Goal: Task Accomplishment & Management: Use online tool/utility

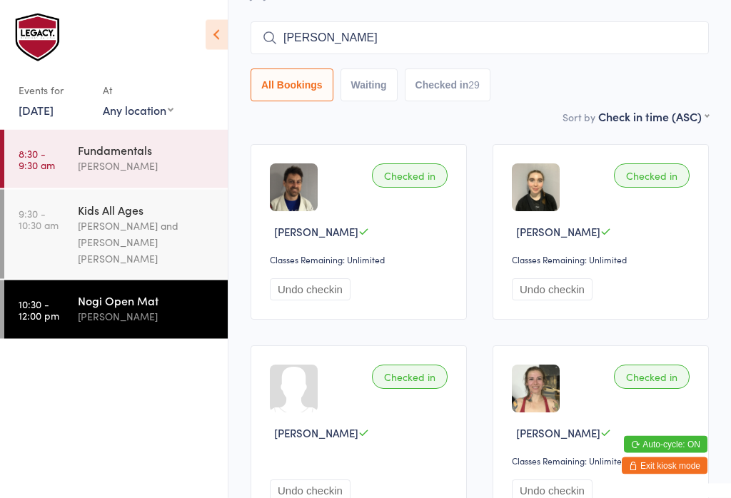
scroll to position [106, 0]
click at [680, 471] on button "Exit kiosk mode" at bounding box center [665, 466] width 86 height 17
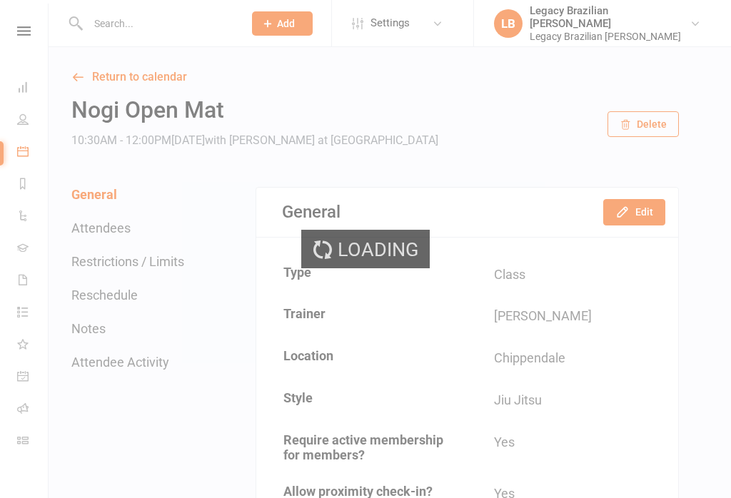
click at [29, 77] on link "Dashboard" at bounding box center [33, 89] width 32 height 32
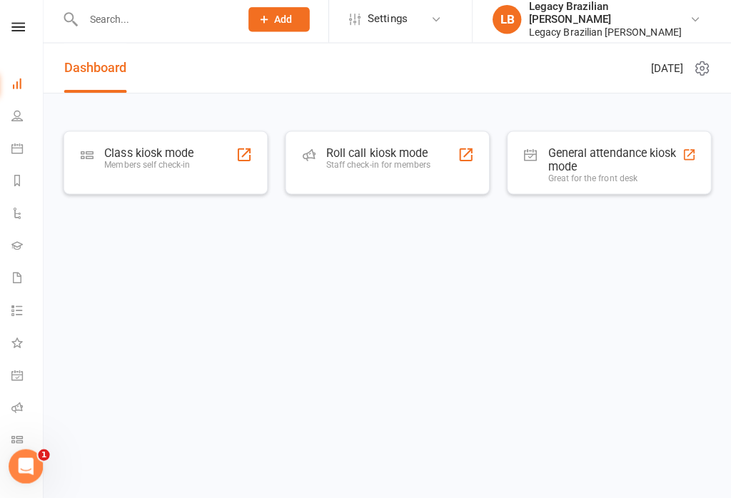
click at [527, 269] on html "Prospect Member Non-attending contact Class / event Appointment Grading event A…" at bounding box center [365, 134] width 731 height 269
click at [533, 269] on html "Prospect Member Non-attending contact Class / event Appointment Grading event A…" at bounding box center [365, 134] width 731 height 269
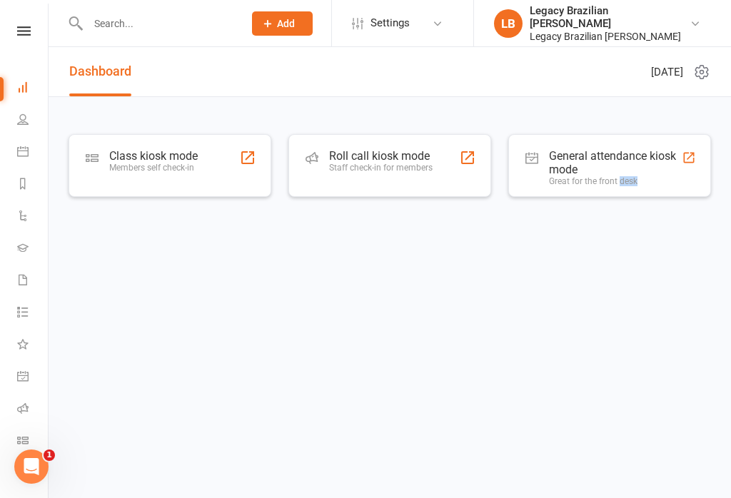
click at [651, 93] on div "[DATE]" at bounding box center [680, 71] width 59 height 49
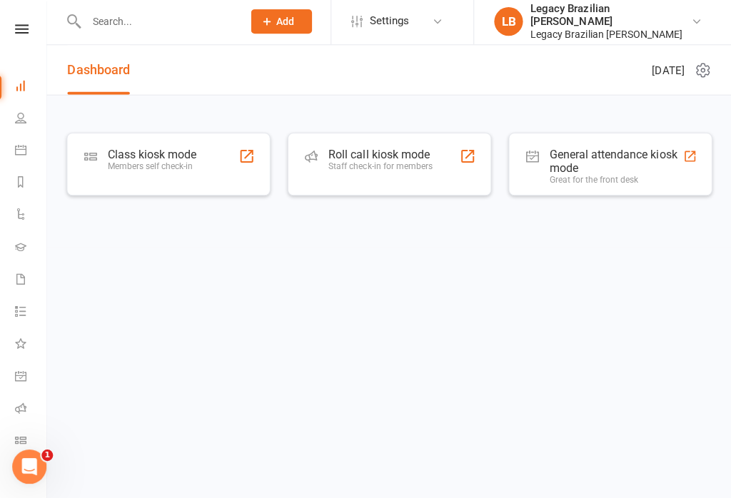
click at [456, 269] on html "Prospect Member Non-attending contact Class / event Appointment Grading event A…" at bounding box center [365, 134] width 731 height 269
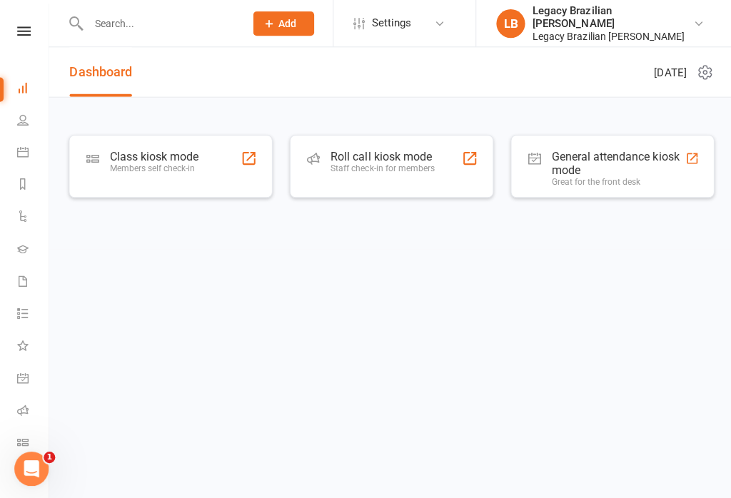
click at [652, 269] on html "Prospect Member Non-attending contact Class / event Appointment Grading event A…" at bounding box center [365, 134] width 731 height 269
click at [549, 269] on html "Prospect Member Non-attending contact Class / event Appointment Grading event A…" at bounding box center [365, 134] width 731 height 269
click at [366, 164] on div "Staff check-in for members" at bounding box center [381, 168] width 104 height 10
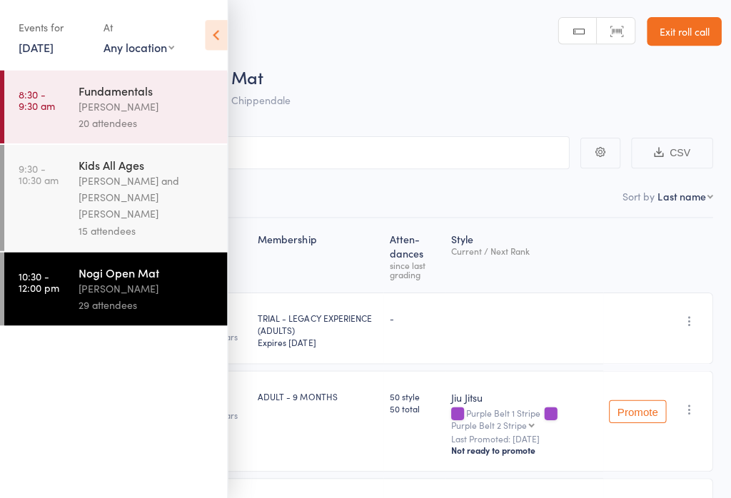
click at [214, 35] on icon at bounding box center [215, 35] width 22 height 30
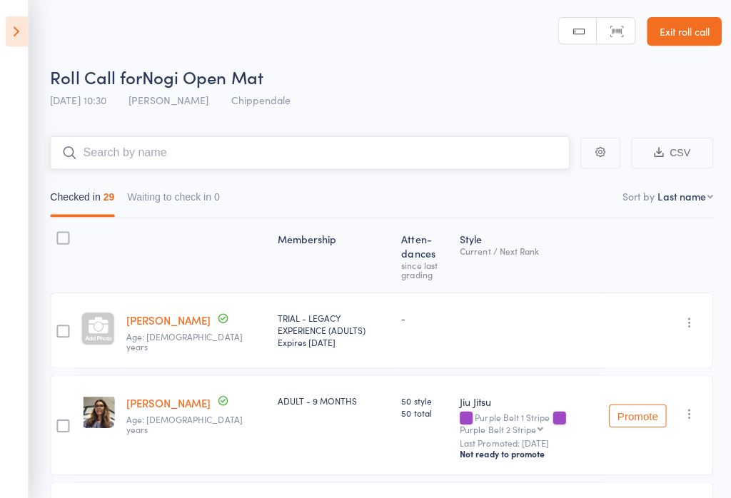
click at [309, 144] on input "search" at bounding box center [308, 152] width 517 height 33
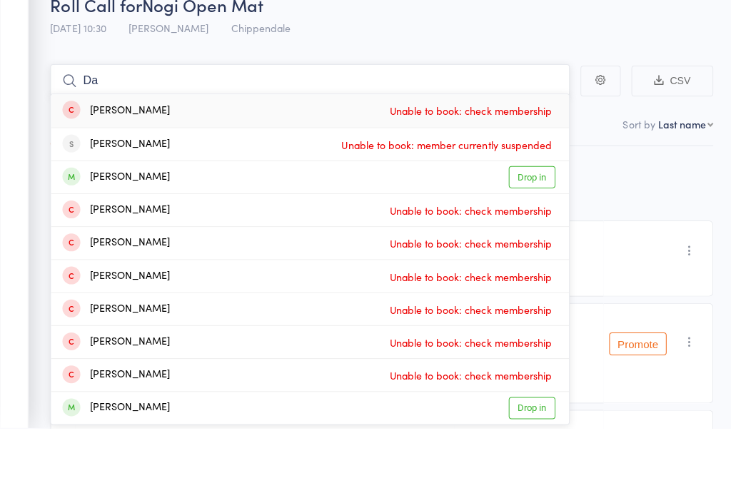
type input "D"
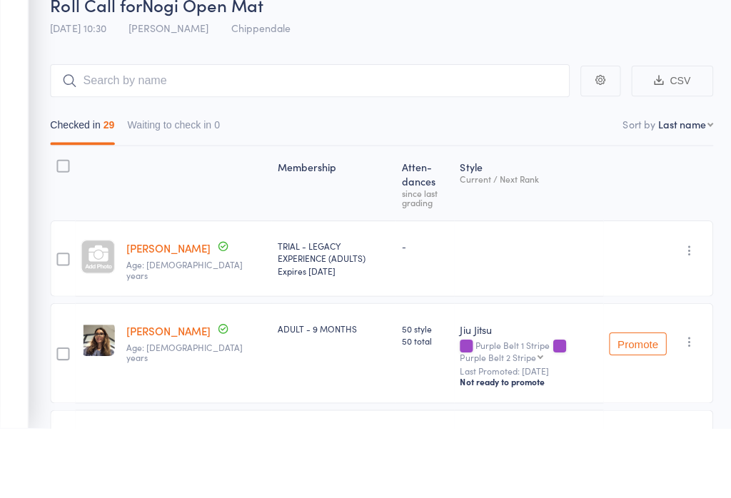
click at [471, 64] on div "Roll Call for Nogi Open Mat" at bounding box center [384, 76] width 668 height 24
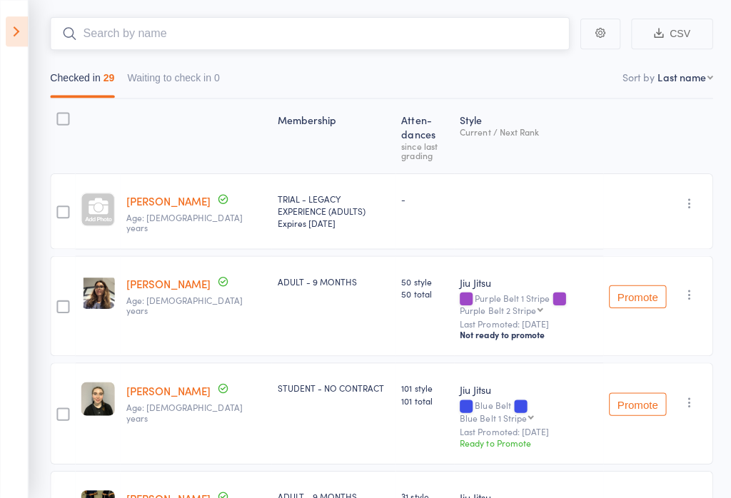
click at [322, 30] on input "search" at bounding box center [308, 33] width 517 height 33
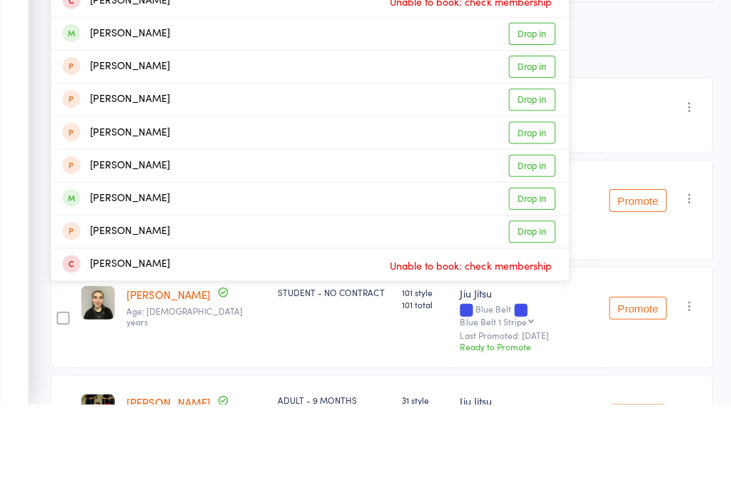
type input "Jaiden"
click at [538, 283] on link "Drop in" at bounding box center [529, 294] width 46 height 22
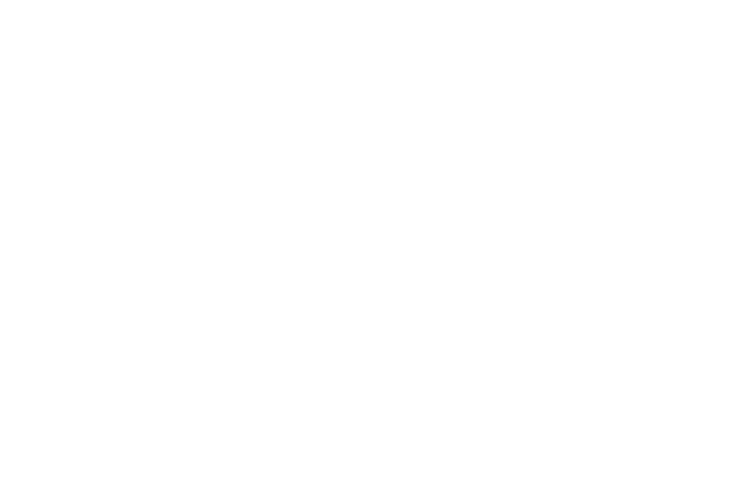
scroll to position [1970, 0]
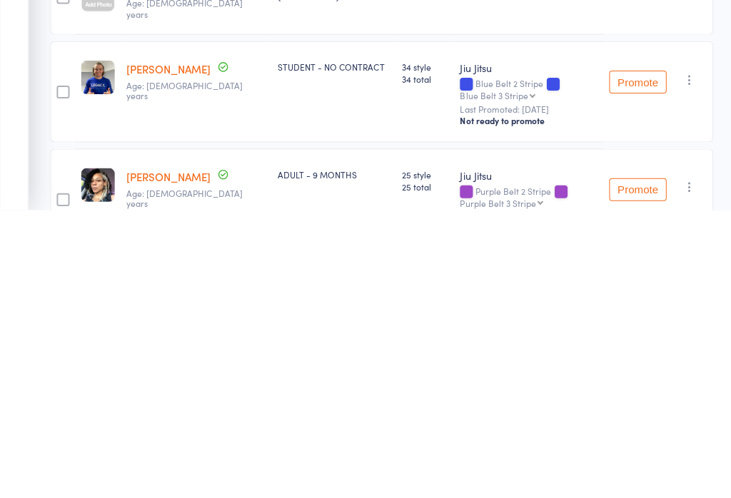
click at [488, 380] on select "Blue Belt 3 Stripe Blue Belt 4 Stripe Purple Belt Purple Belt 1 Stripe Purple B…" at bounding box center [495, 384] width 75 height 9
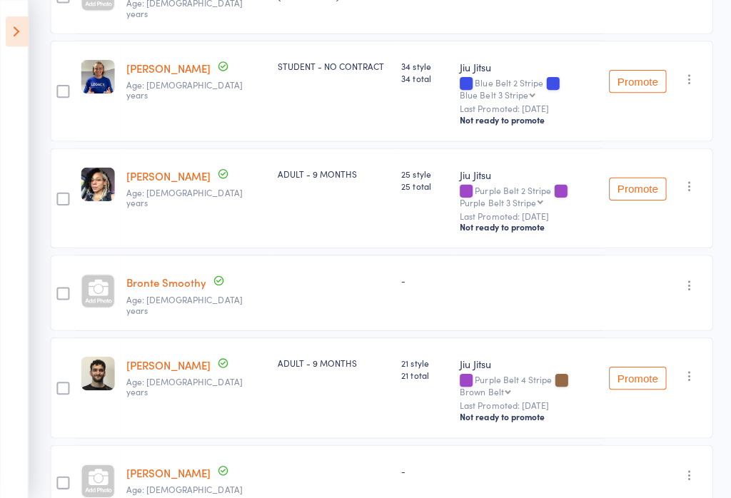
select select "2"
click at [643, 70] on button "Promote" at bounding box center [634, 81] width 57 height 23
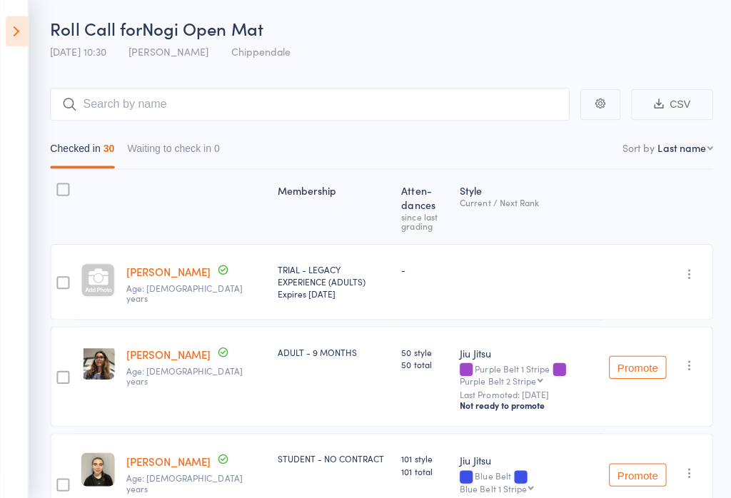
scroll to position [0, 0]
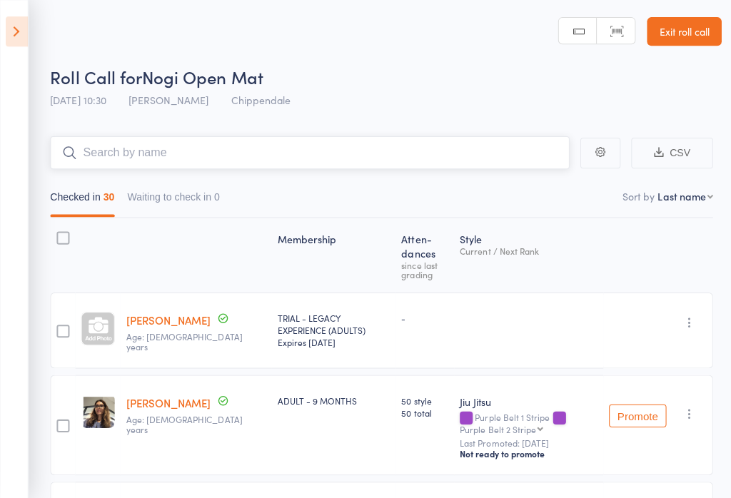
click at [393, 146] on input "search" at bounding box center [308, 152] width 517 height 33
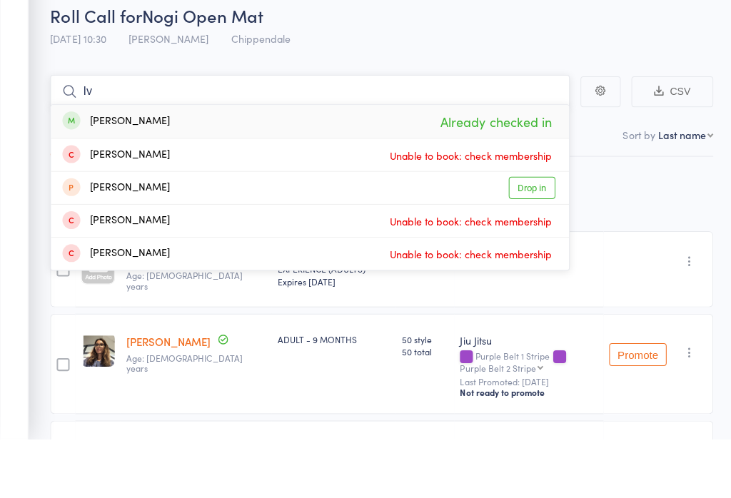
type input "I"
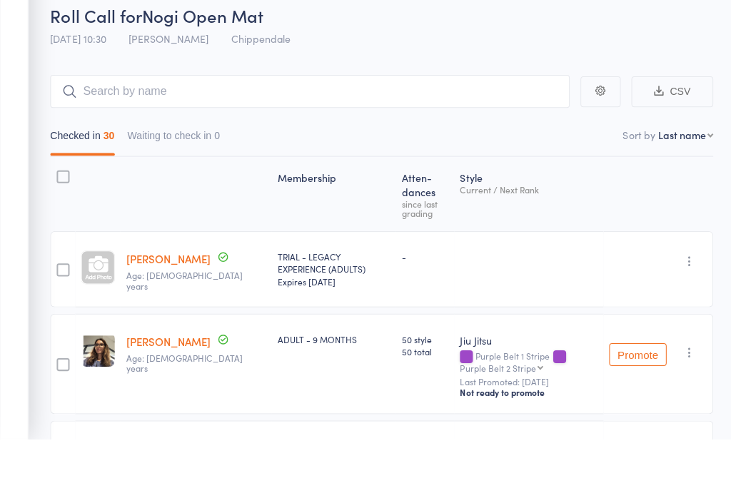
click at [527, 64] on div "Roll Call for Nogi Open Mat" at bounding box center [384, 76] width 668 height 24
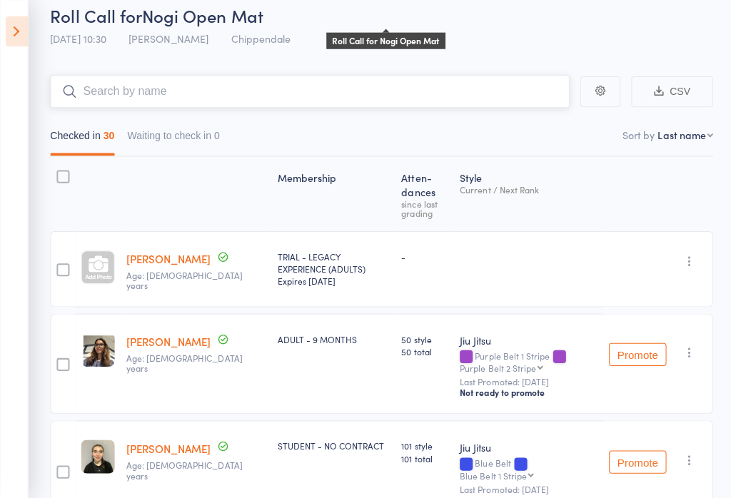
click at [417, 81] on input "search" at bounding box center [308, 91] width 517 height 33
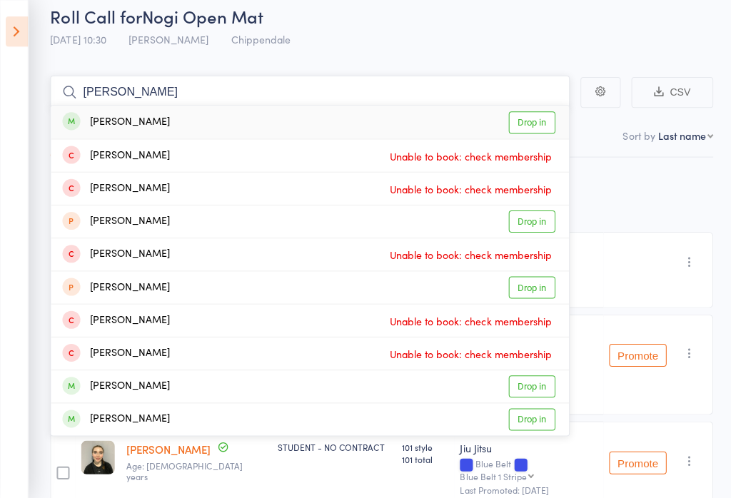
type input "Joseph"
click at [532, 116] on link "Drop in" at bounding box center [529, 122] width 46 height 22
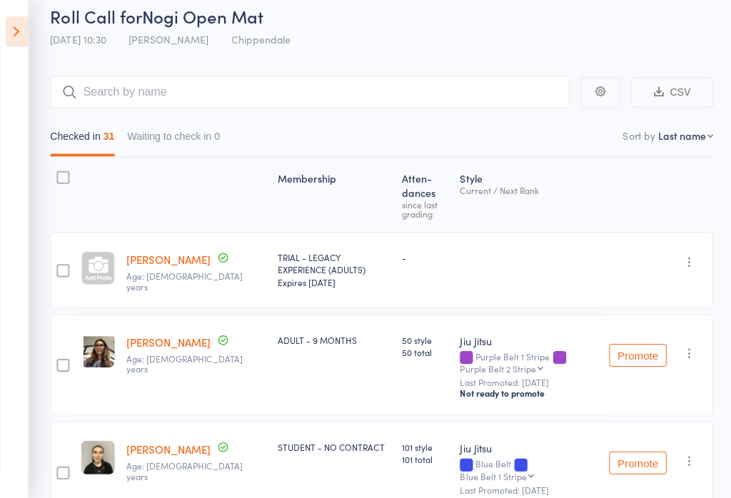
click at [494, 24] on div "Roll Call for Nogi Open Mat" at bounding box center [384, 16] width 668 height 24
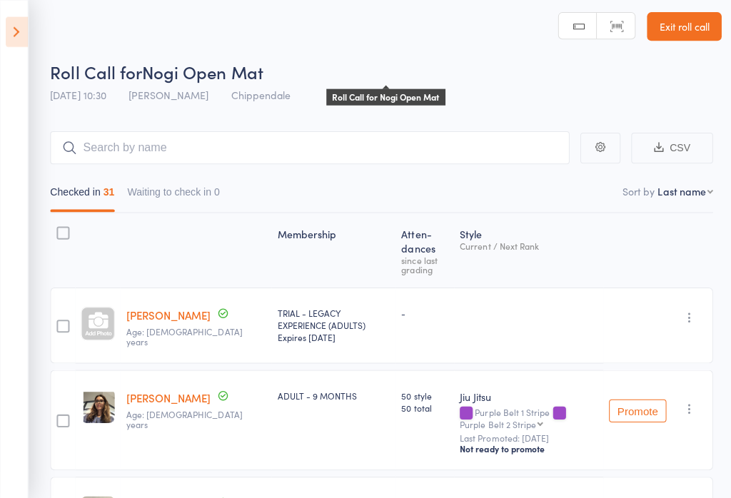
scroll to position [0, 0]
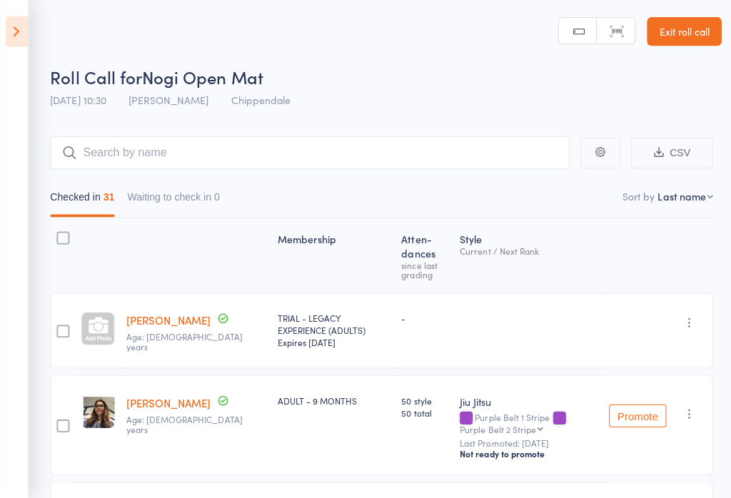
click at [697, 34] on link "Exit roll call" at bounding box center [681, 31] width 74 height 29
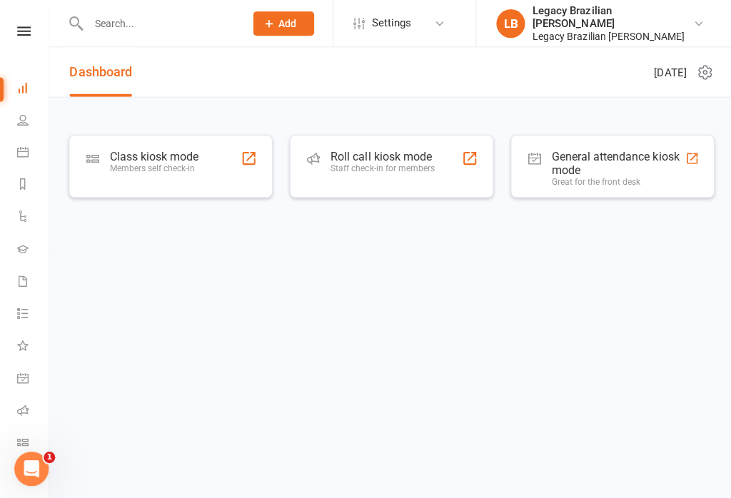
click at [197, 151] on div "Class kiosk mode" at bounding box center [153, 156] width 89 height 14
